Goal: Find contact information: Find contact information

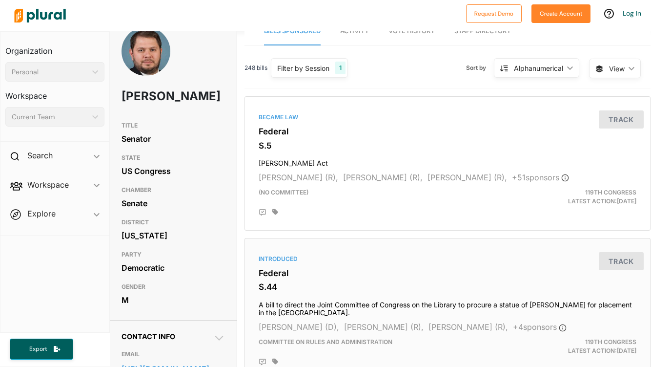
scroll to position [0, 0]
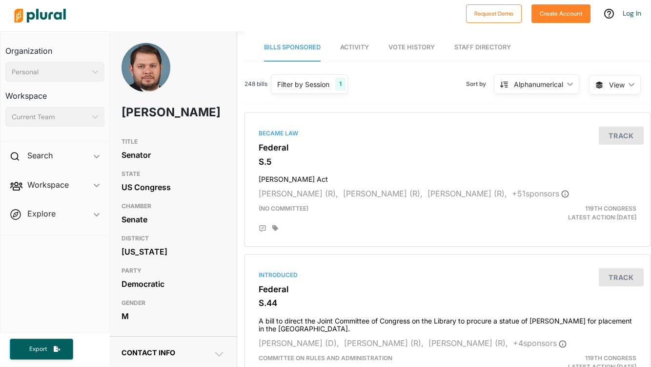
click at [492, 48] on link "Staff Directory" at bounding box center [482, 48] width 57 height 28
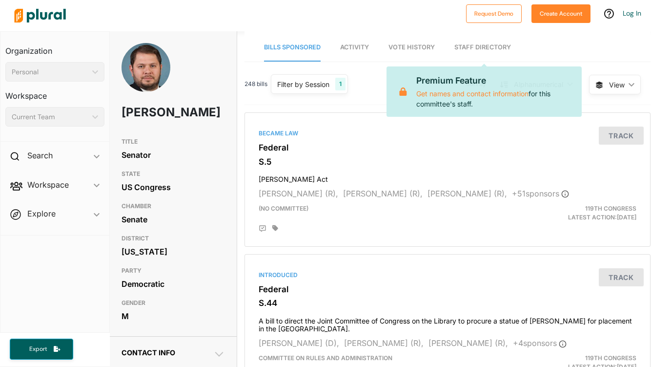
click at [486, 47] on link "Staff Directory" at bounding box center [482, 48] width 57 height 28
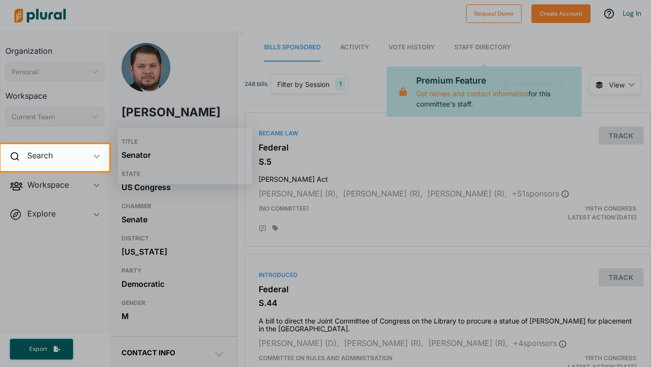
click at [354, 218] on div at bounding box center [325, 269] width 651 height 196
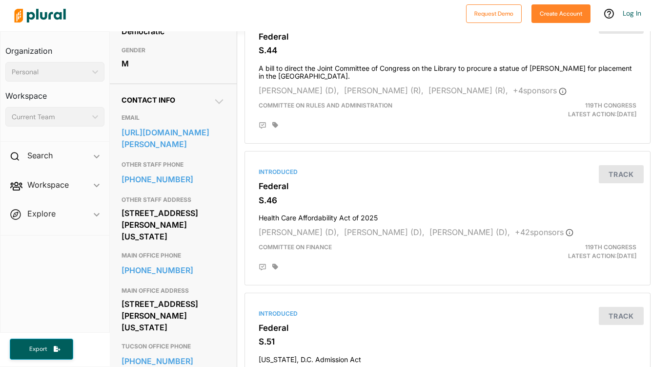
scroll to position [269, 0]
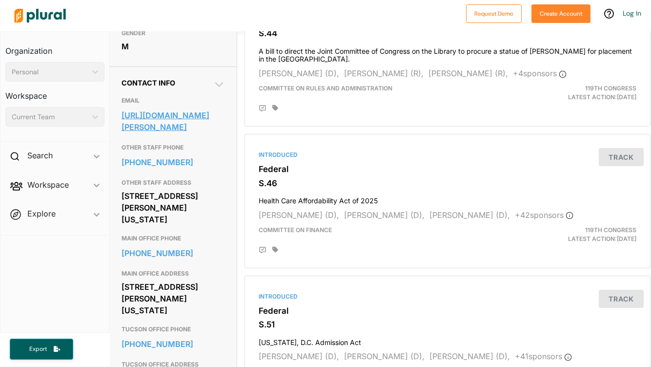
click at [156, 134] on link "[URL][DOMAIN_NAME][PERSON_NAME]" at bounding box center [173, 121] width 103 height 26
